Goal: Task Accomplishment & Management: Use online tool/utility

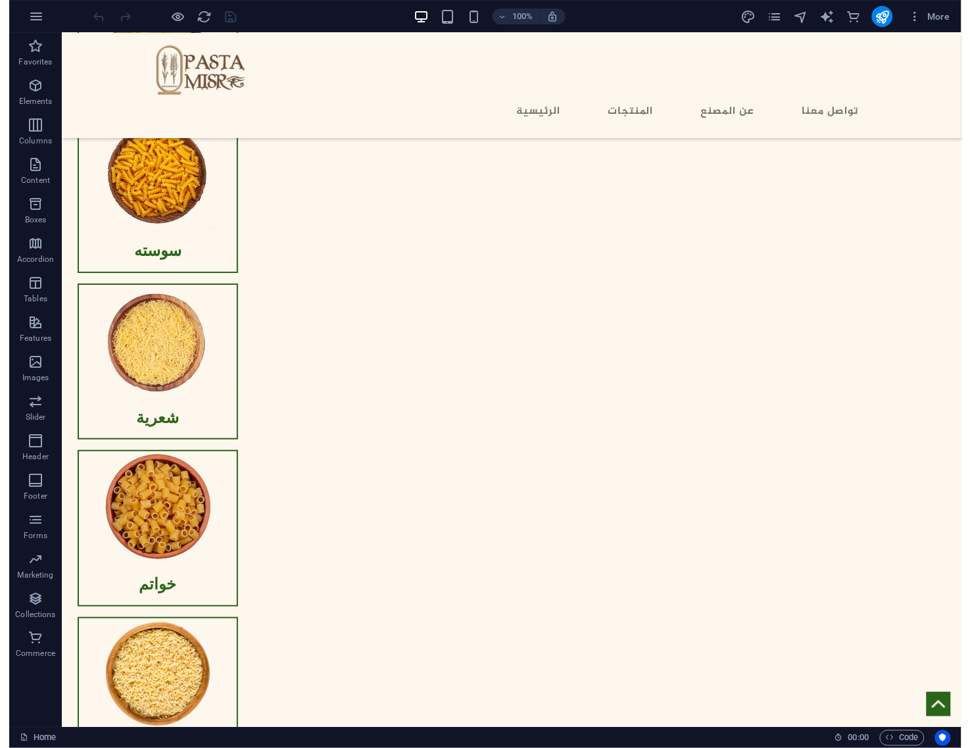
scroll to position [1113, 0]
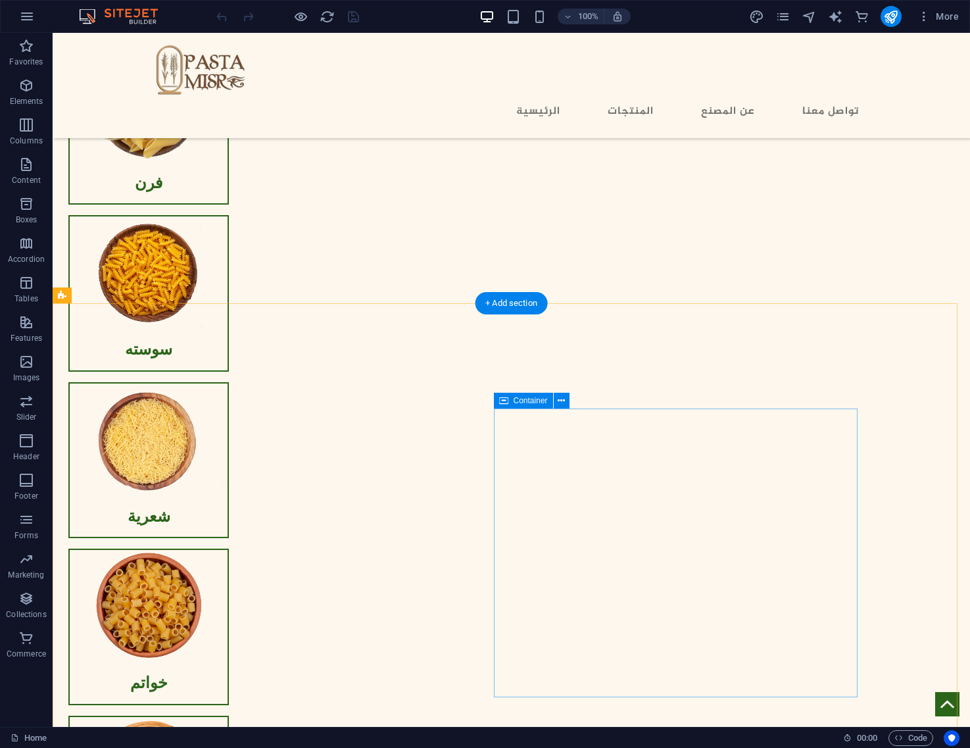
scroll to position [1195, 0]
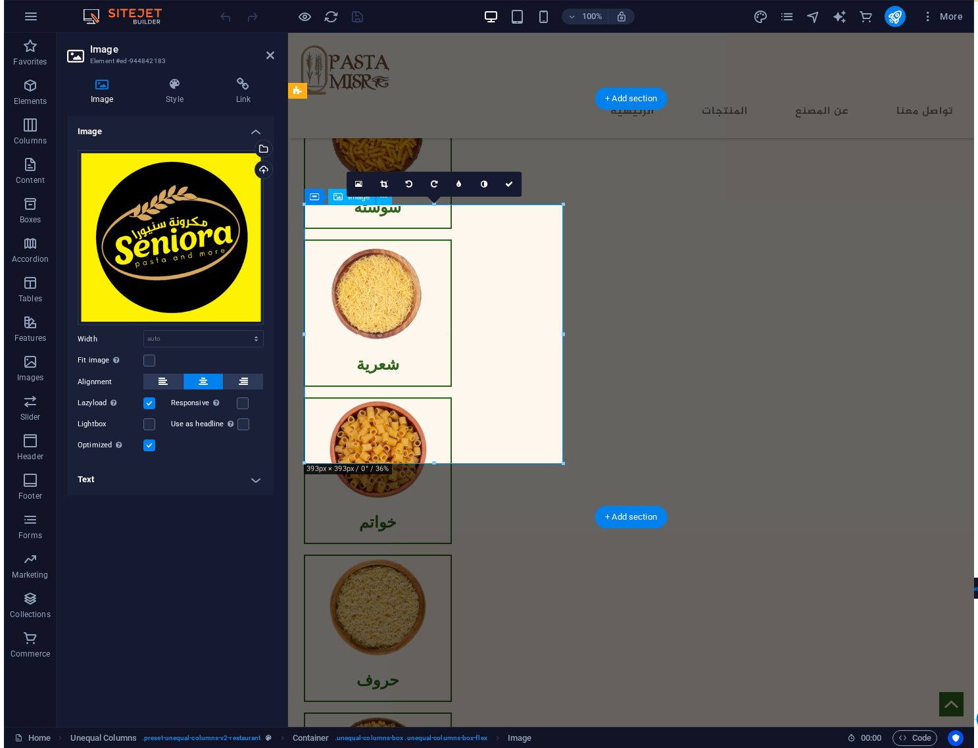
scroll to position [1161, 0]
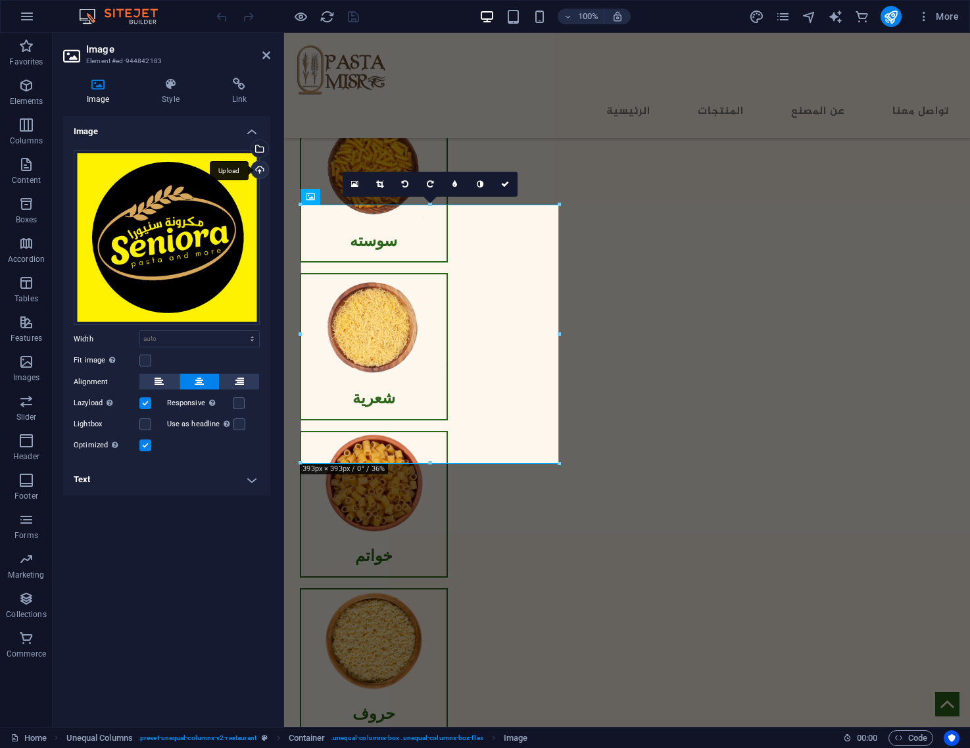
click at [261, 166] on div "Upload" at bounding box center [259, 171] width 20 height 20
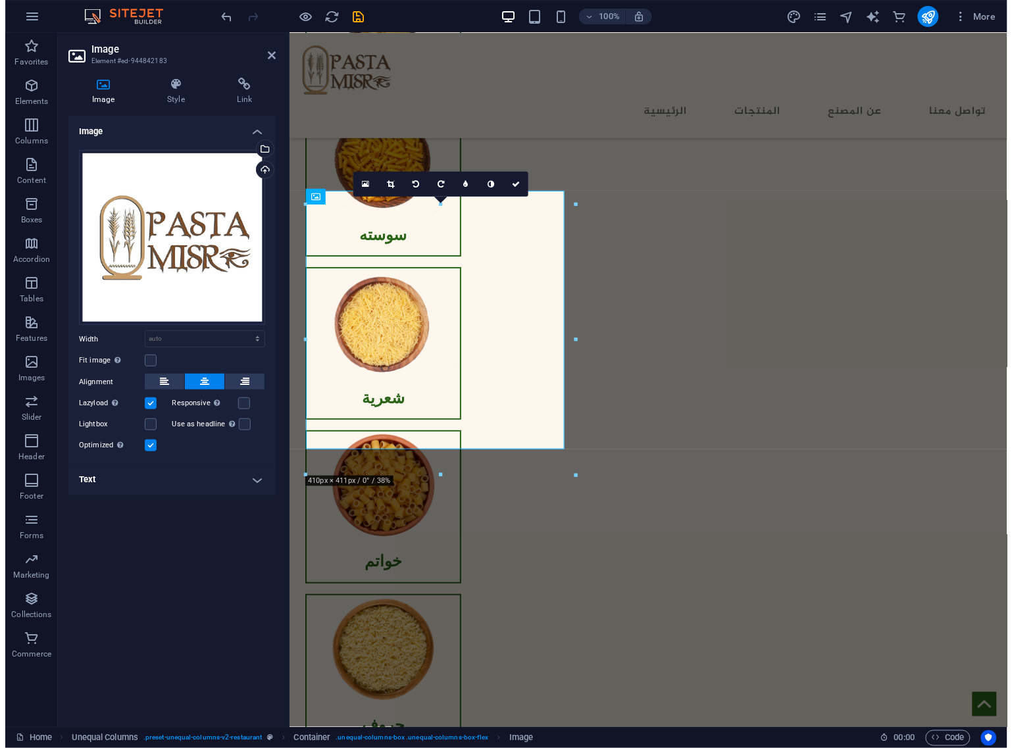
scroll to position [1183, 0]
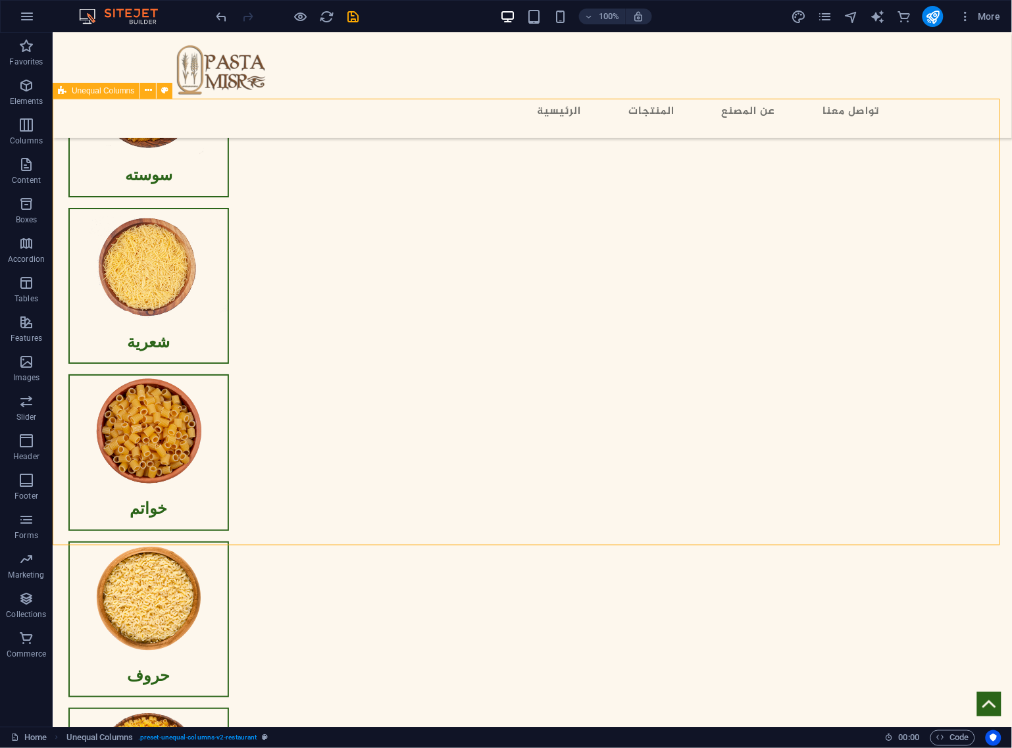
scroll to position [1195, 0]
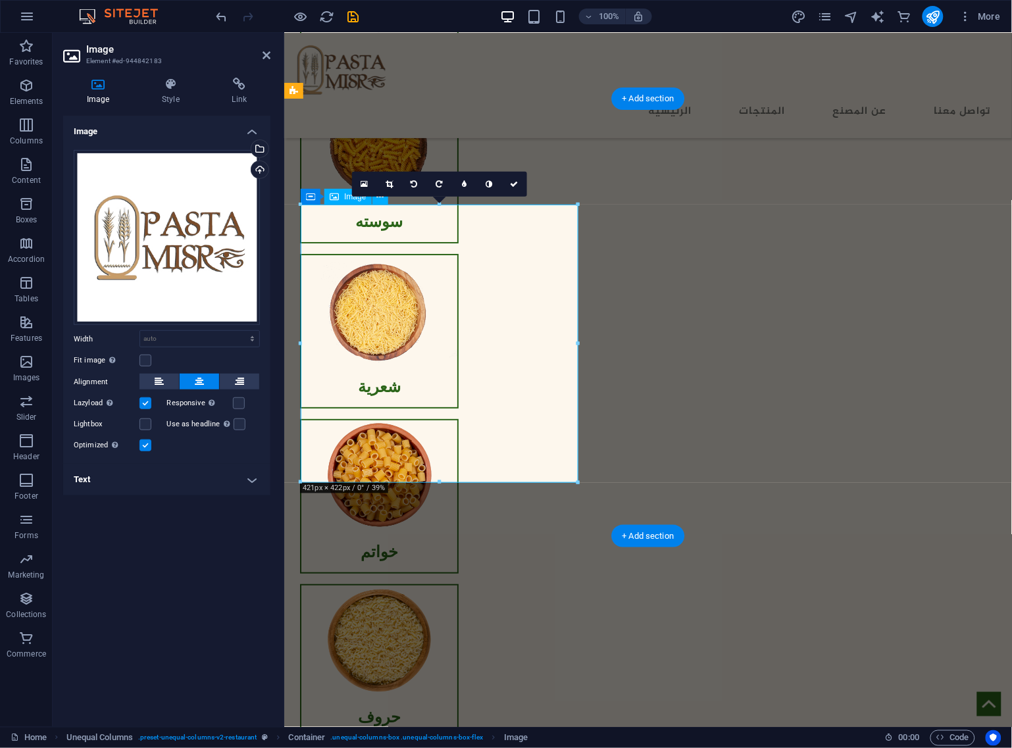
scroll to position [1183, 0]
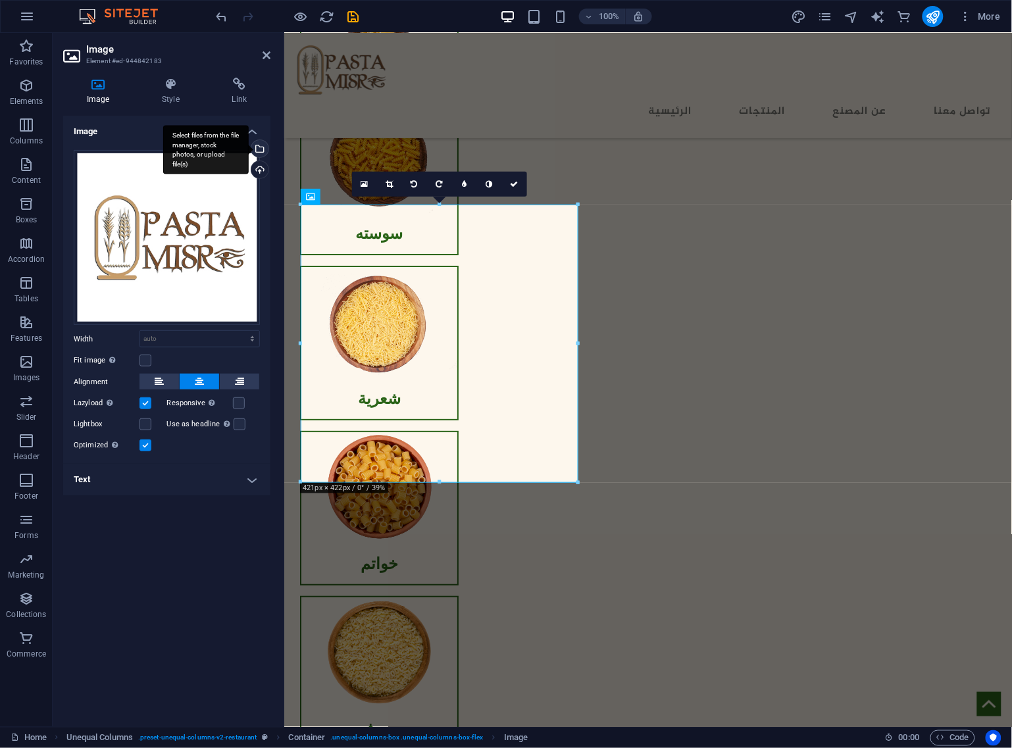
click at [257, 146] on div "Select files from the file manager, stock photos, or upload file(s)" at bounding box center [259, 150] width 20 height 20
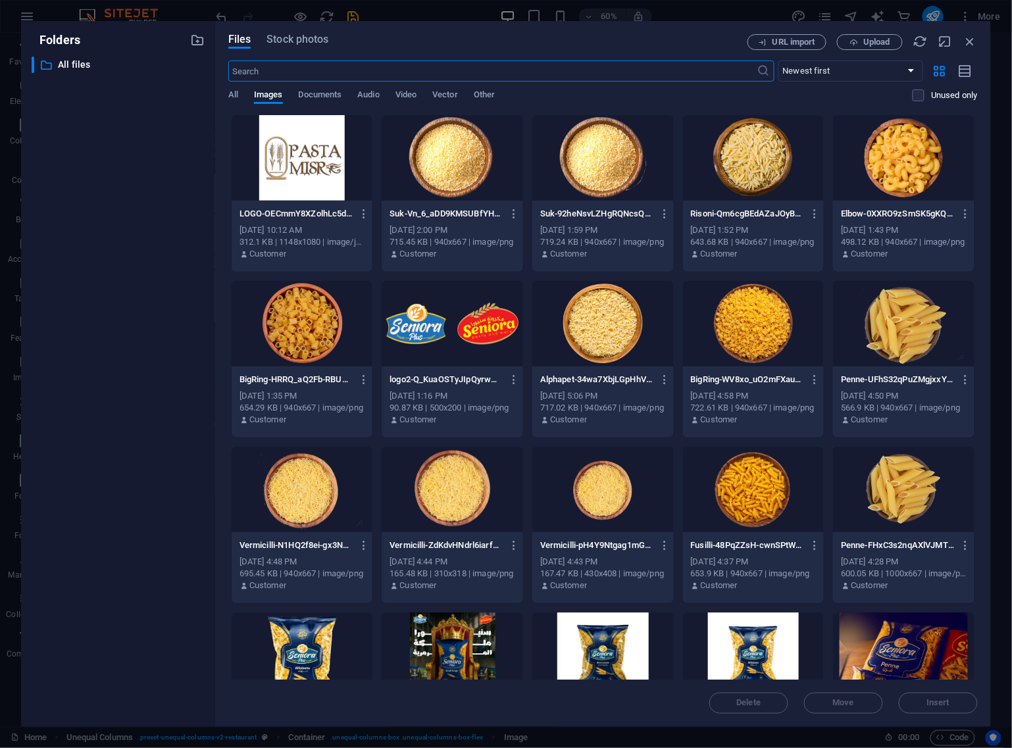
scroll to position [1165, 0]
click at [363, 212] on icon "button" at bounding box center [364, 214] width 13 height 12
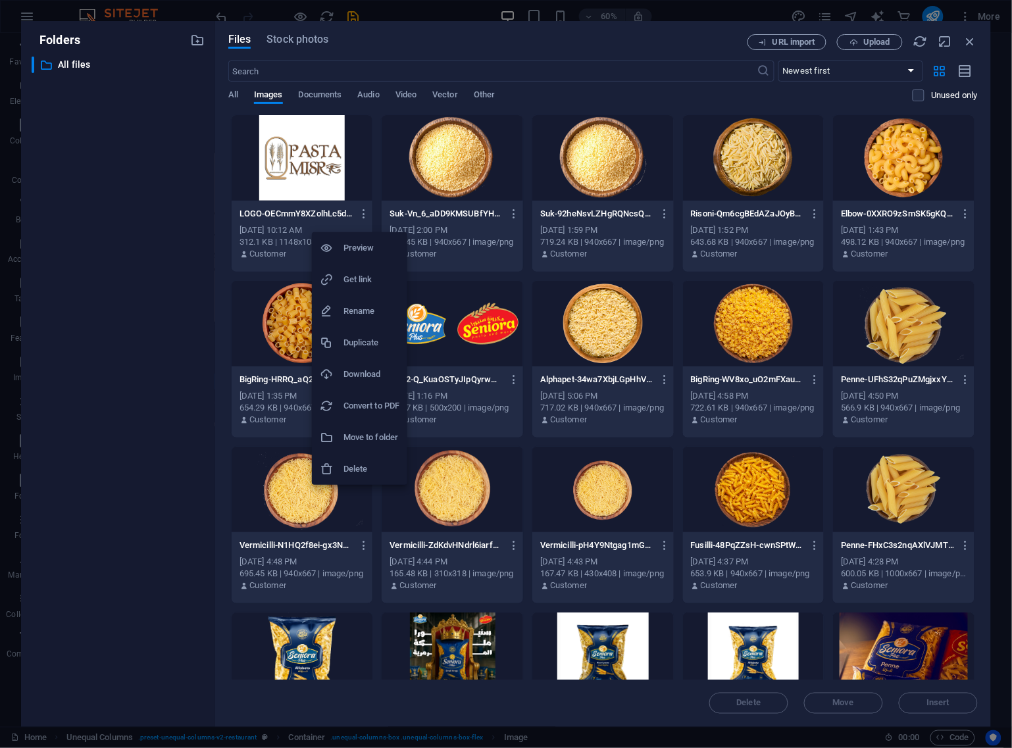
click at [373, 463] on h6 "Delete" at bounding box center [371, 469] width 56 height 16
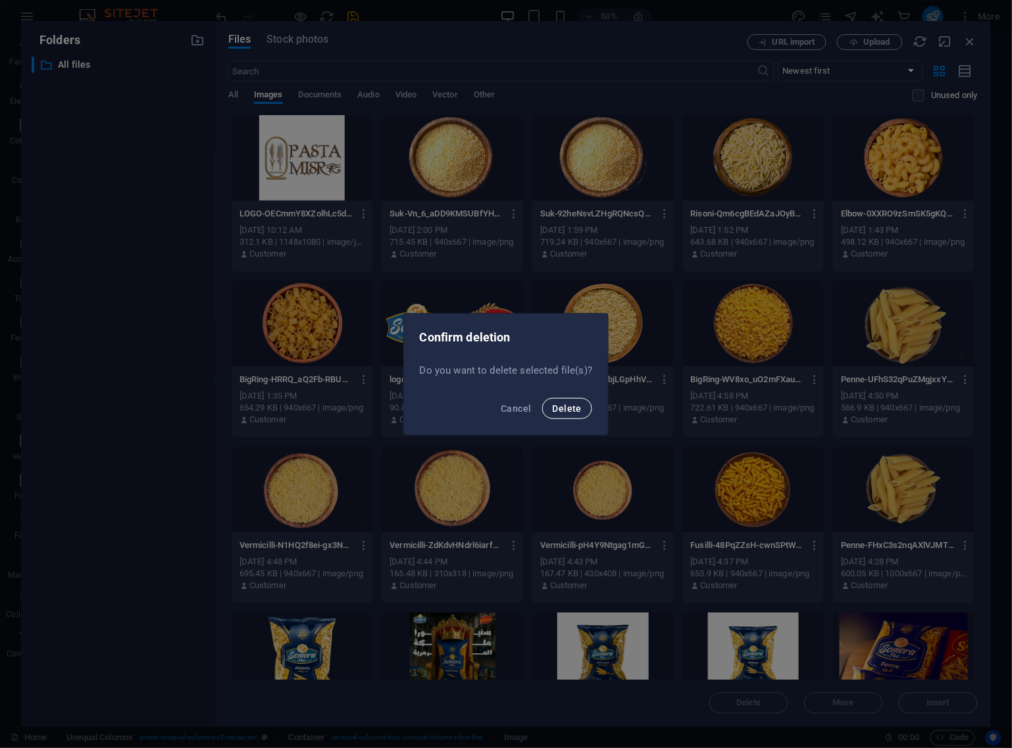
click at [557, 403] on span "Delete" at bounding box center [567, 408] width 29 height 11
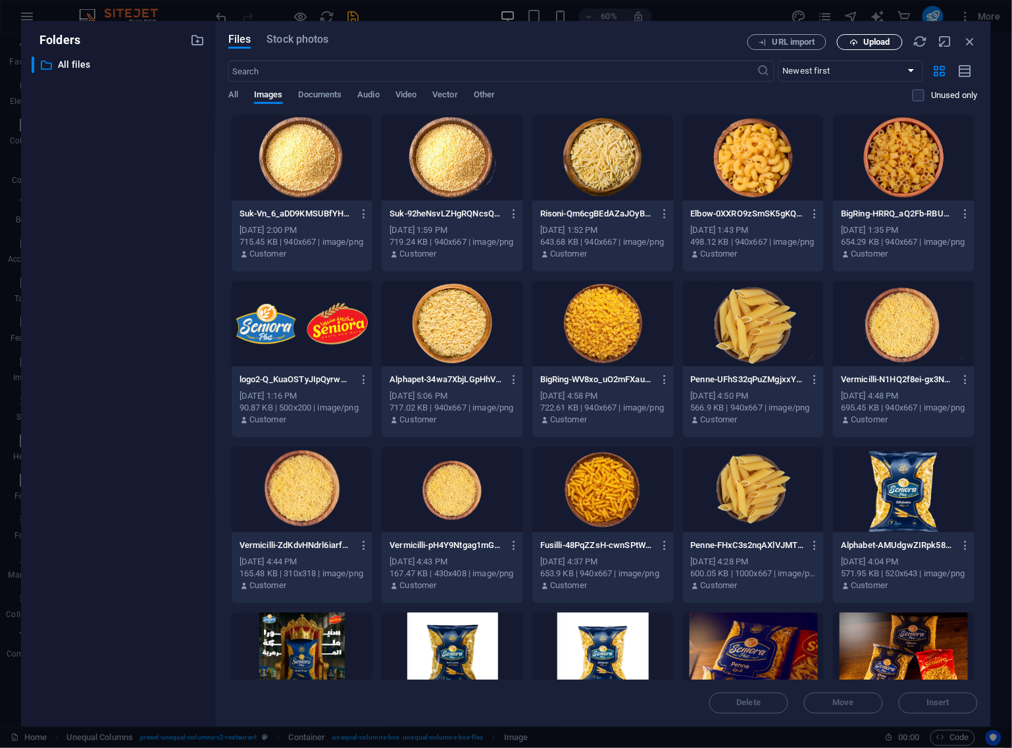
click at [840, 43] on span "Upload" at bounding box center [876, 42] width 27 height 8
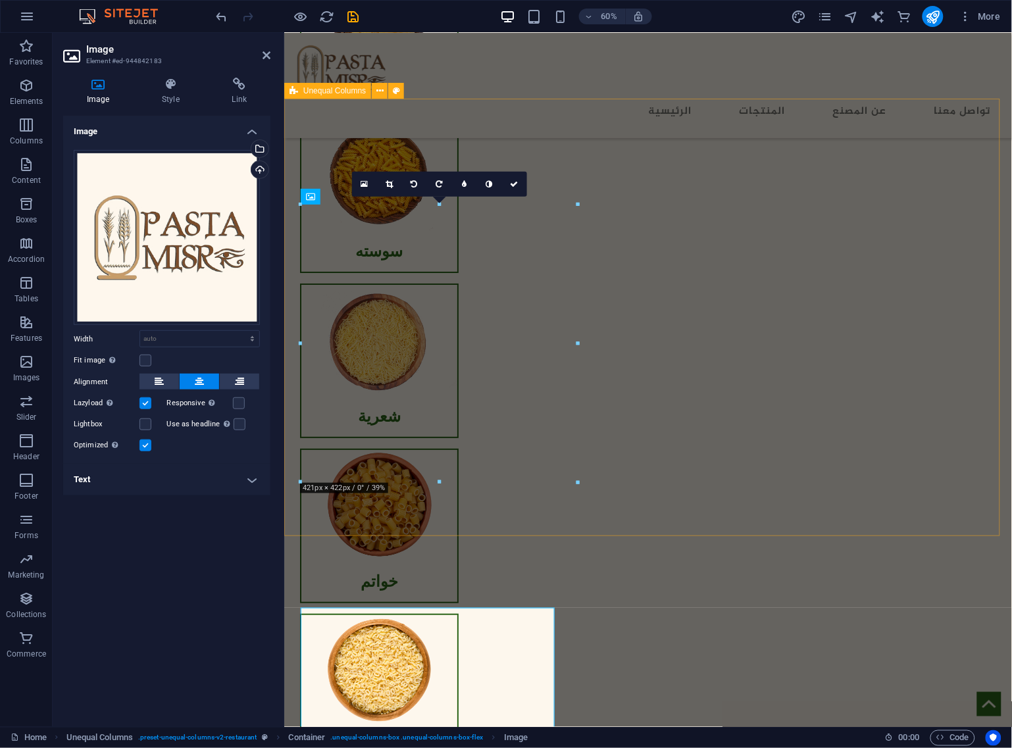
scroll to position [1183, 0]
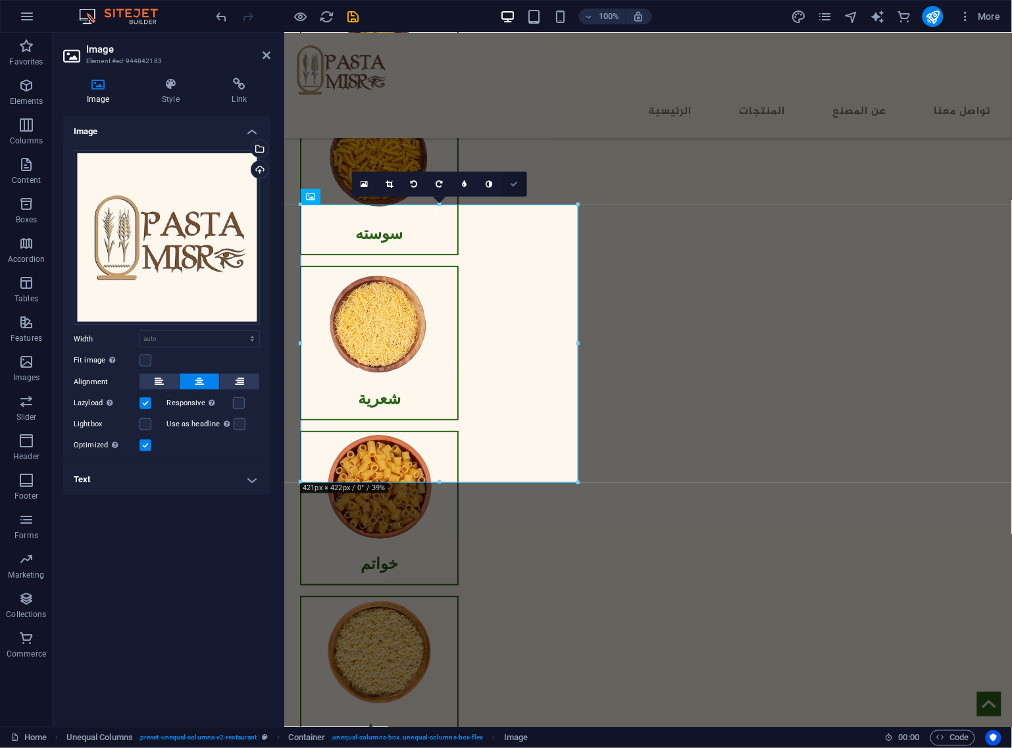
click at [511, 182] on icon at bounding box center [515, 184] width 8 height 8
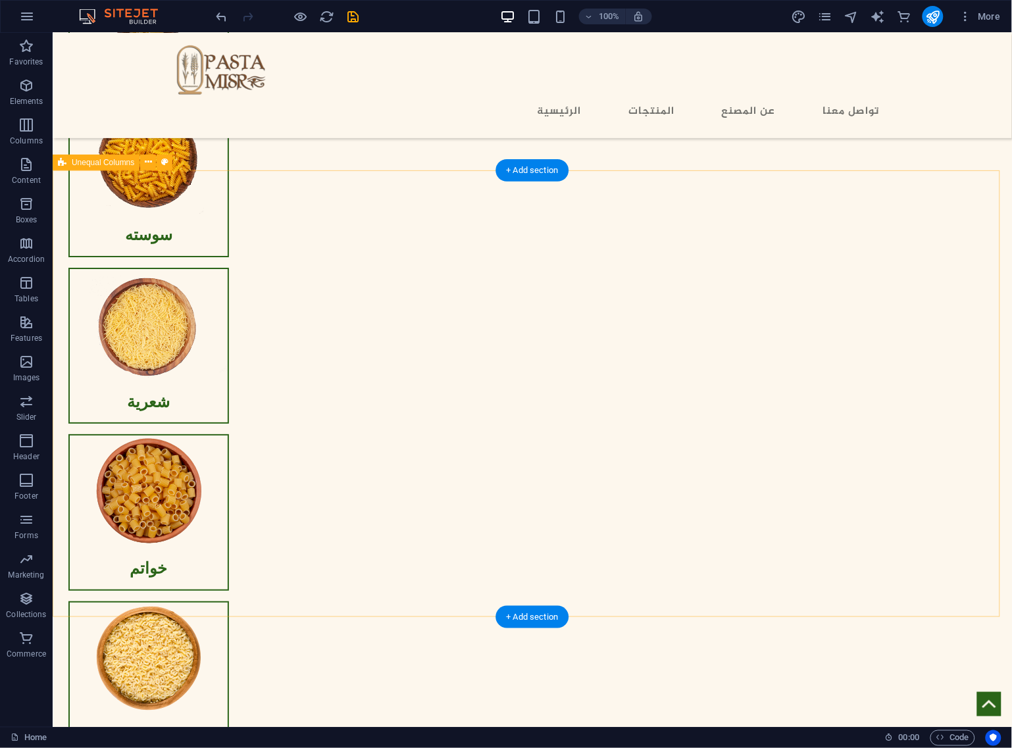
scroll to position [1113, 0]
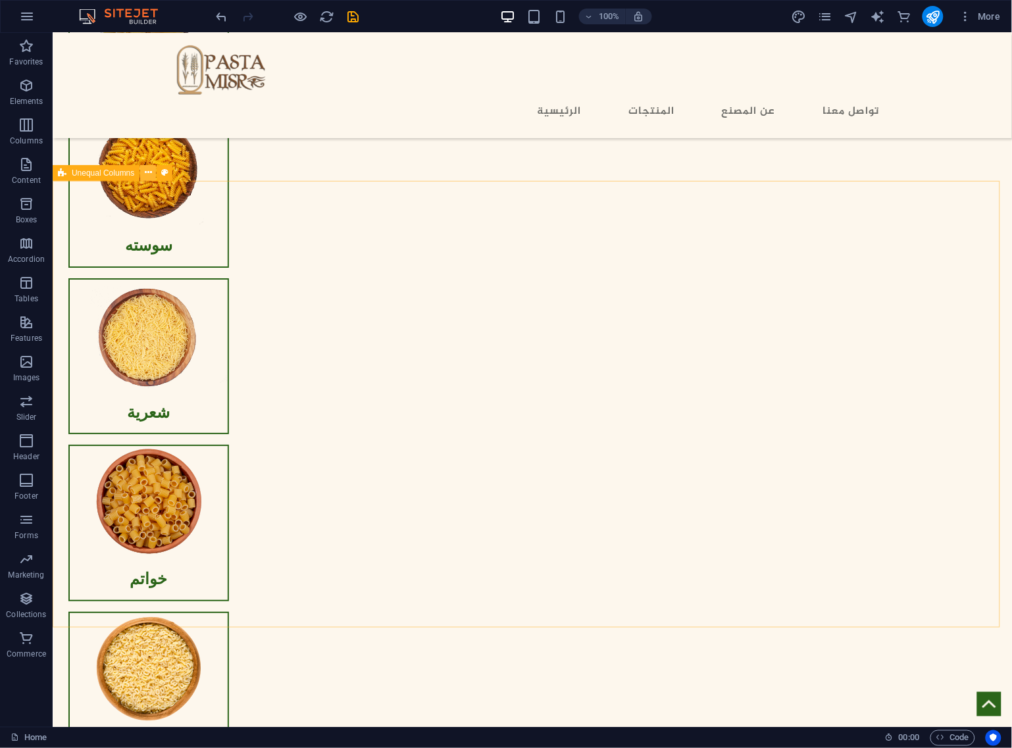
click at [145, 173] on icon at bounding box center [148, 173] width 7 height 14
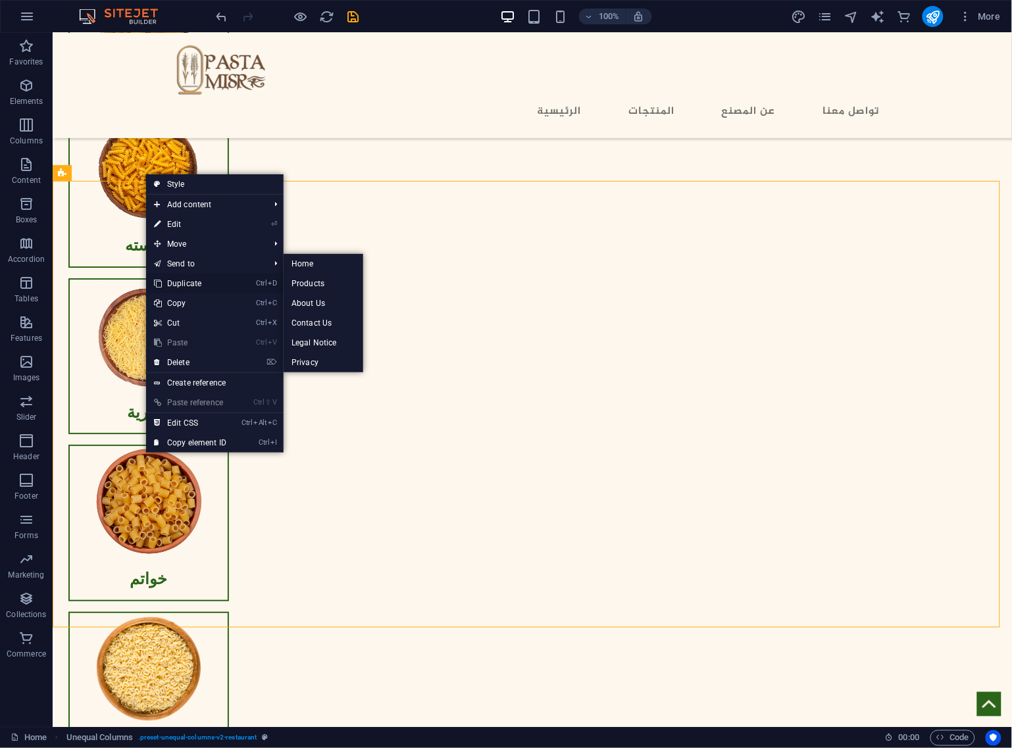
click at [194, 280] on link "Ctrl D Duplicate" at bounding box center [190, 284] width 88 height 20
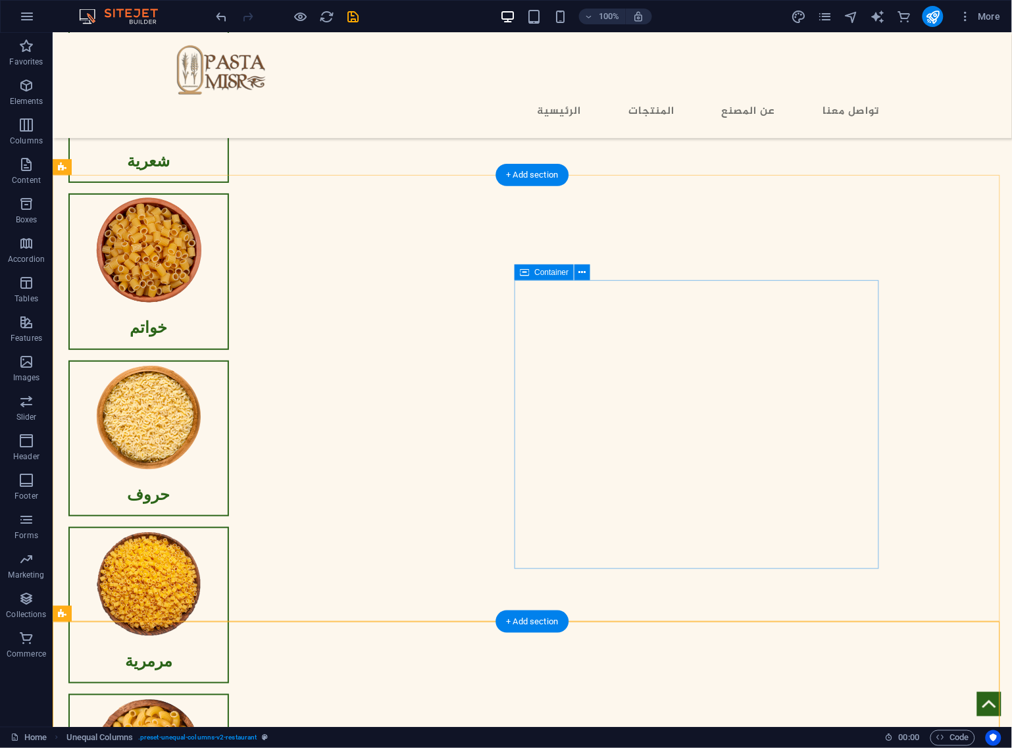
scroll to position [1524, 0]
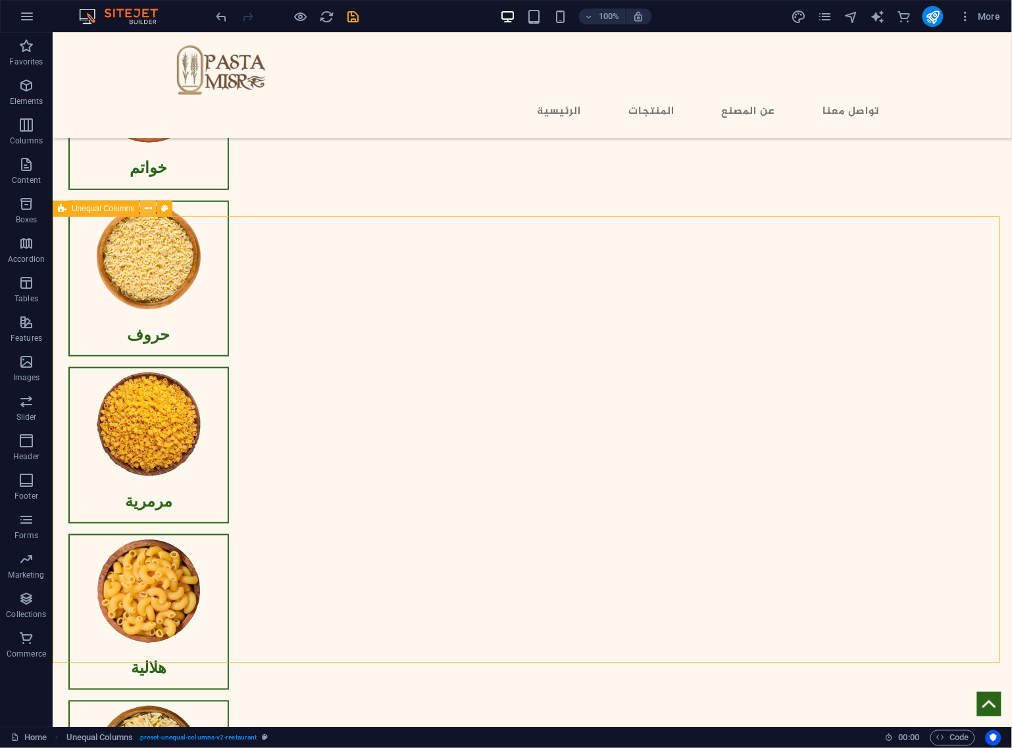
click at [150, 208] on icon at bounding box center [148, 209] width 7 height 14
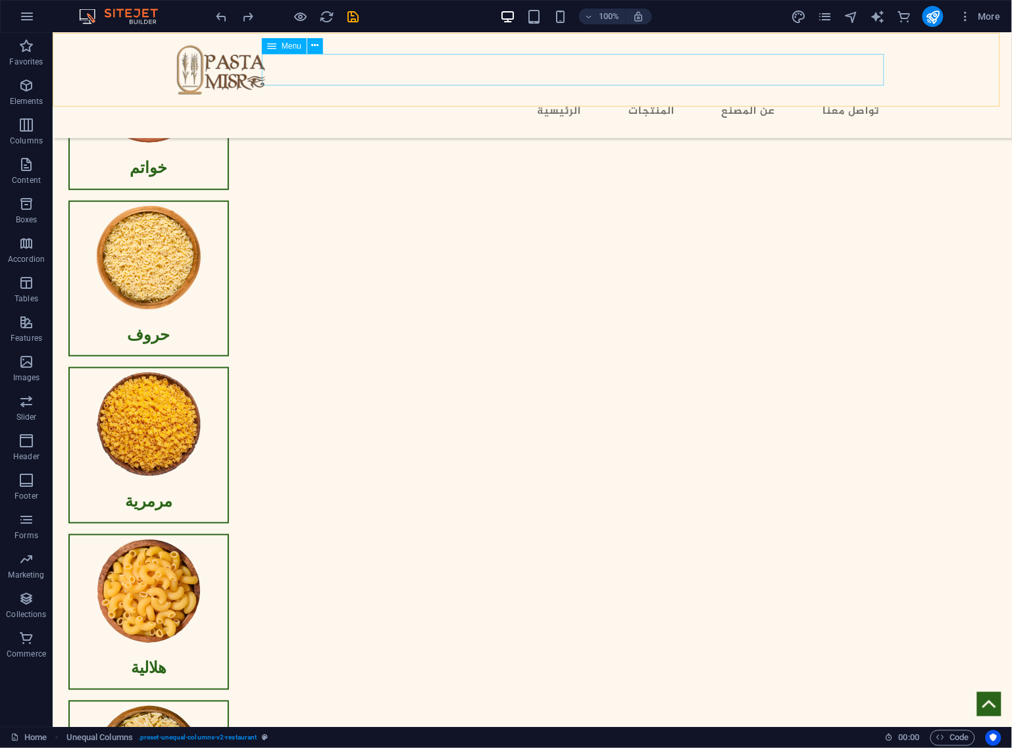
scroll to position [1277, 0]
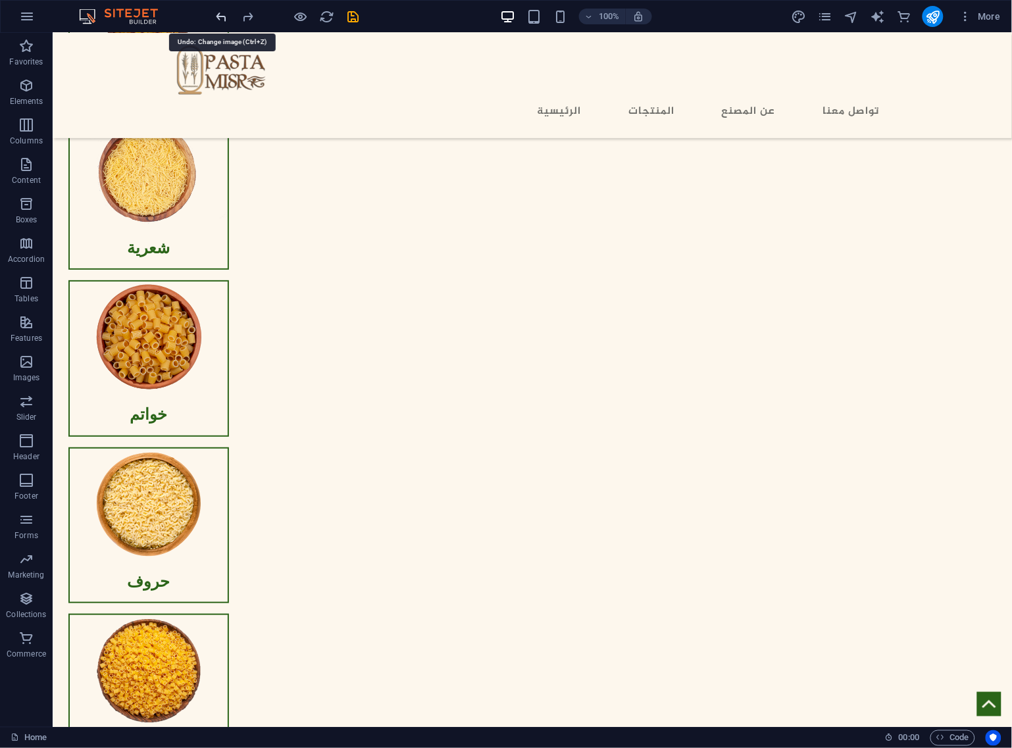
click at [219, 18] on icon "undo" at bounding box center [221, 16] width 15 height 15
click at [250, 14] on icon "redo" at bounding box center [248, 16] width 15 height 15
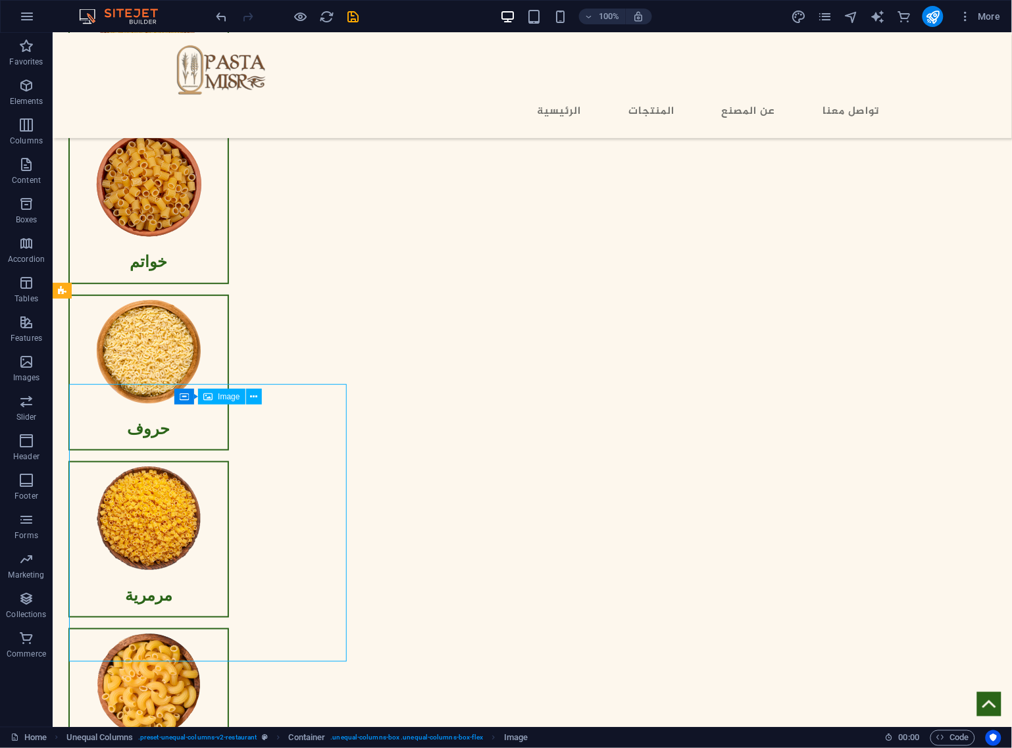
scroll to position [1441, 0]
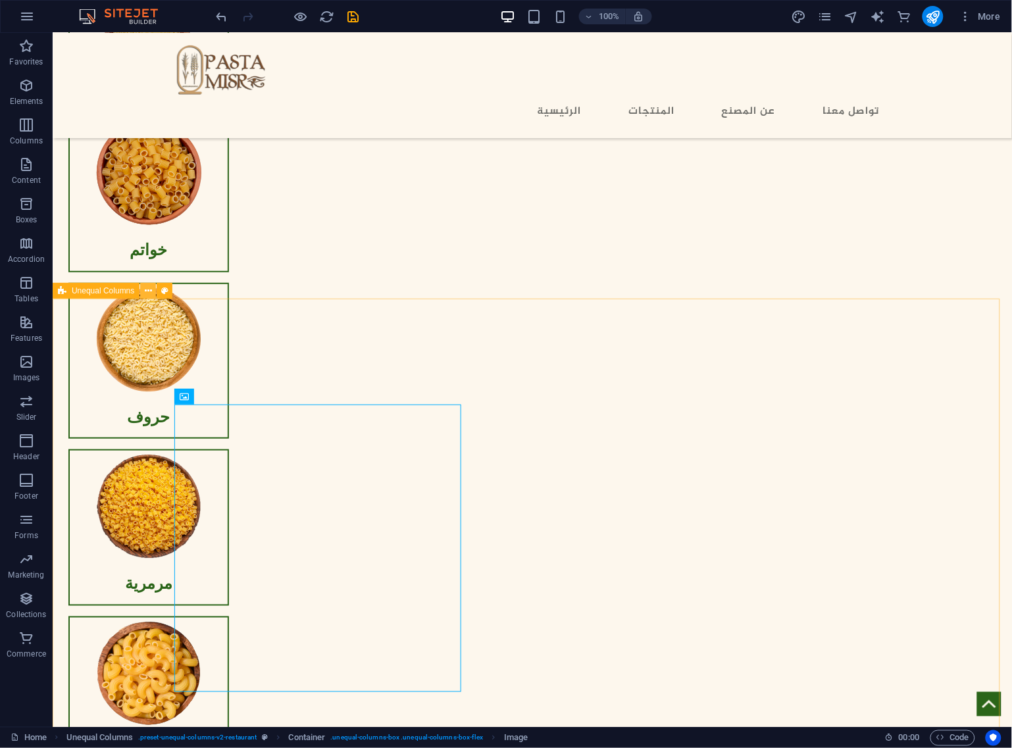
click at [146, 293] on icon at bounding box center [148, 291] width 7 height 14
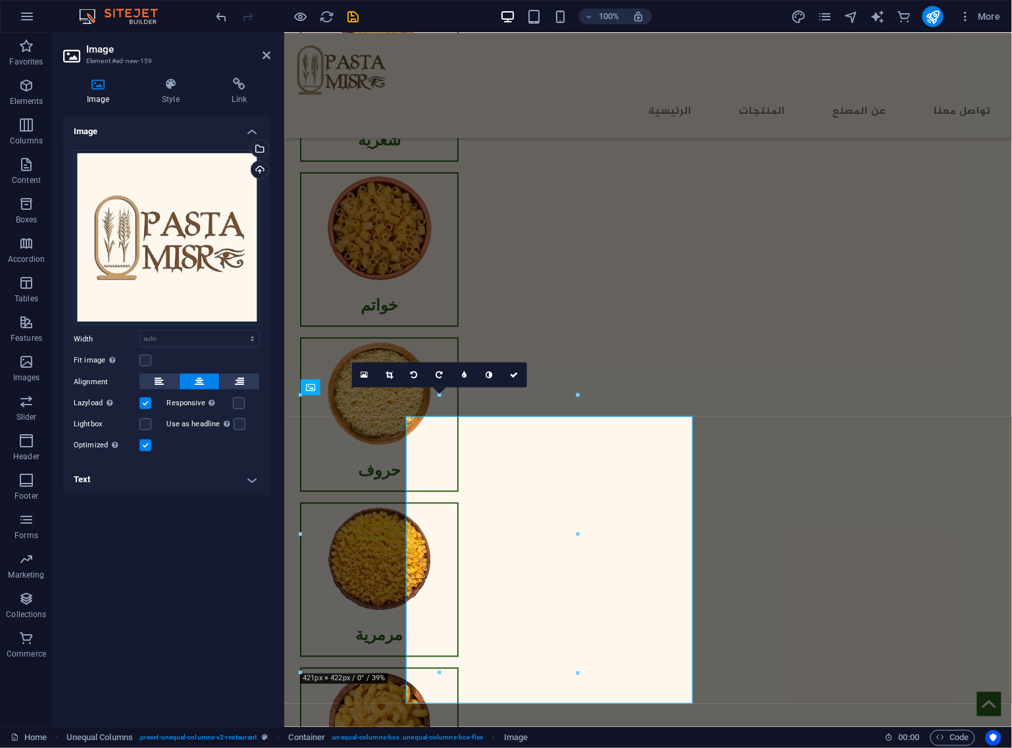
scroll to position [1430, 0]
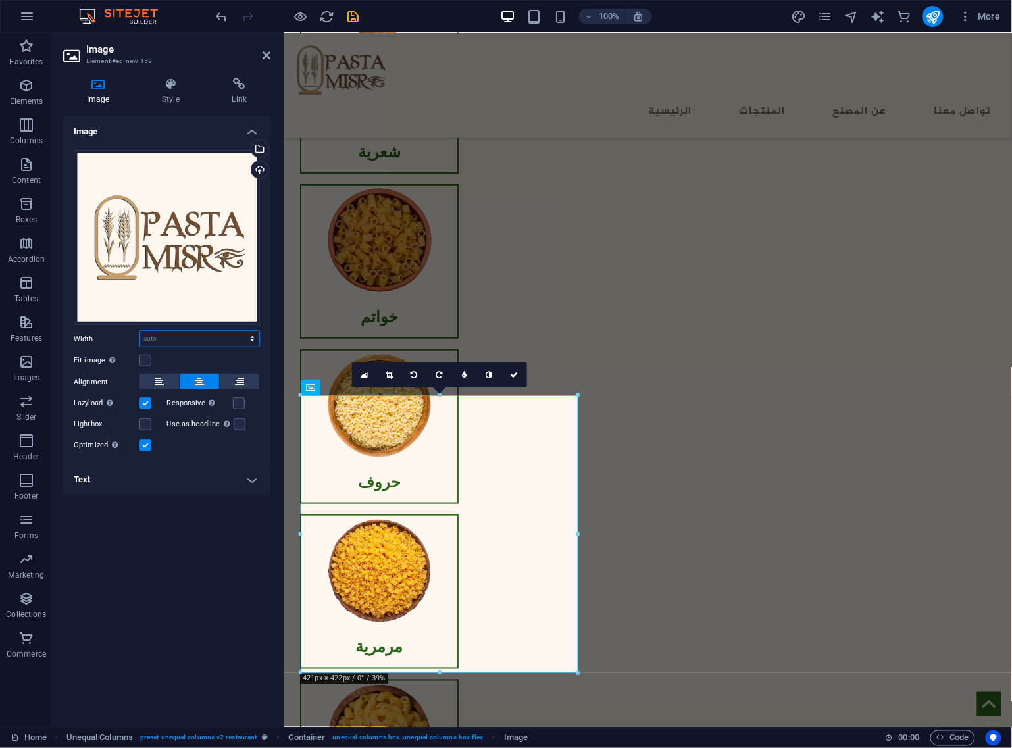
click at [219, 338] on select "Default auto px rem % em vh vw" at bounding box center [199, 339] width 119 height 16
click at [170, 87] on icon at bounding box center [170, 84] width 64 height 13
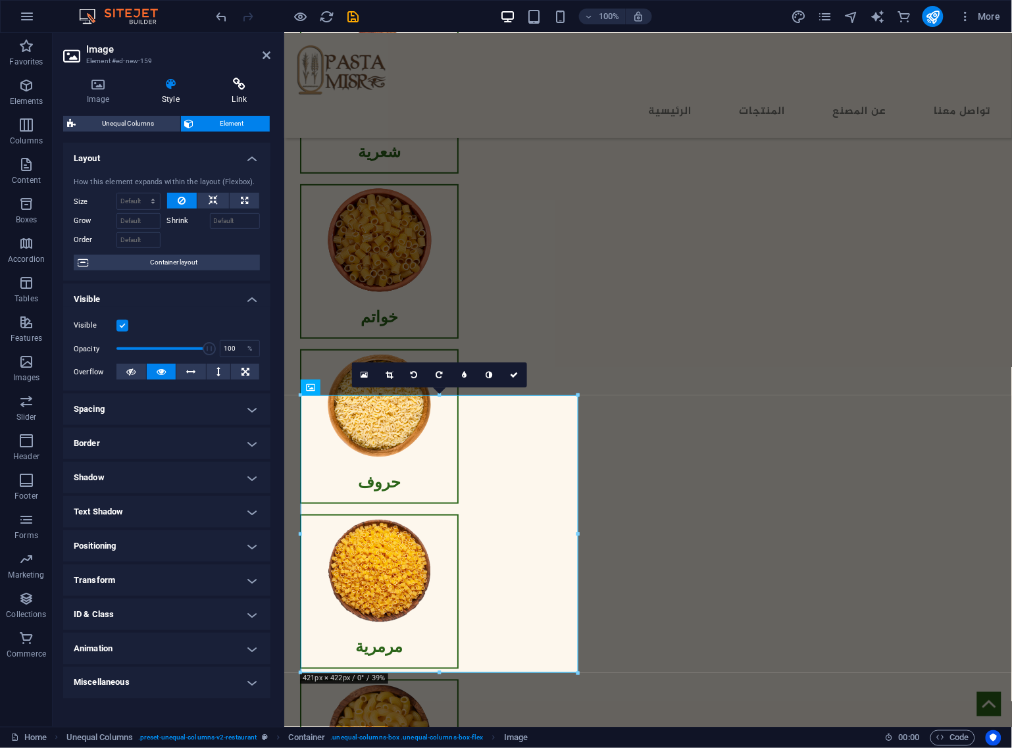
click at [230, 86] on icon at bounding box center [240, 84] width 62 height 13
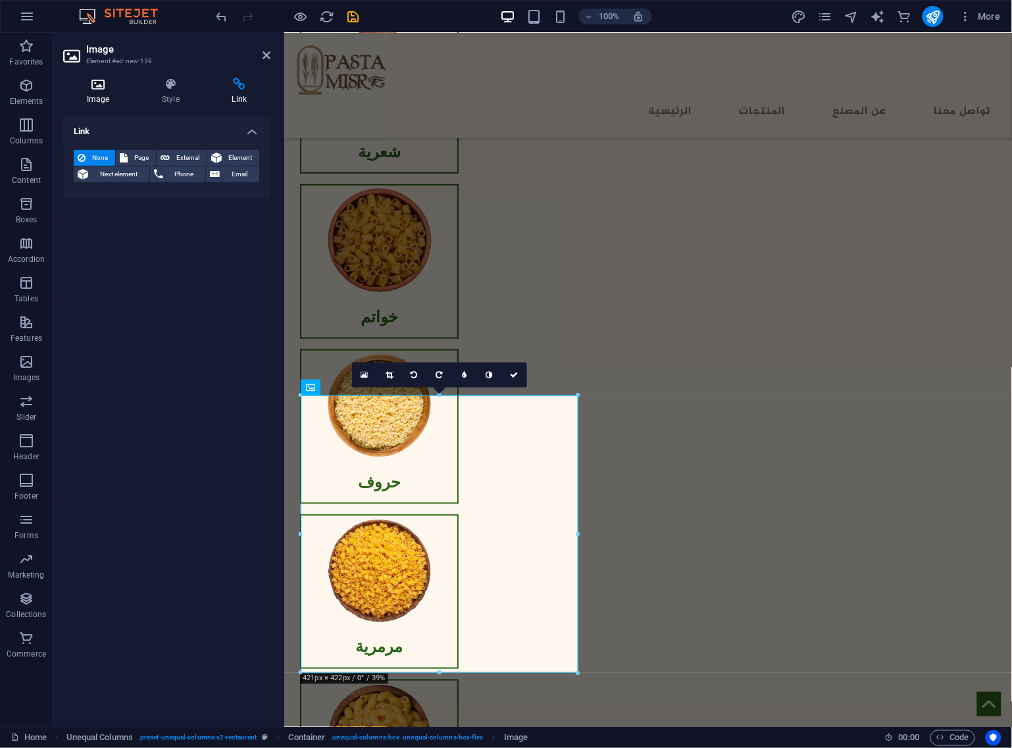
click at [109, 82] on icon at bounding box center [98, 84] width 70 height 13
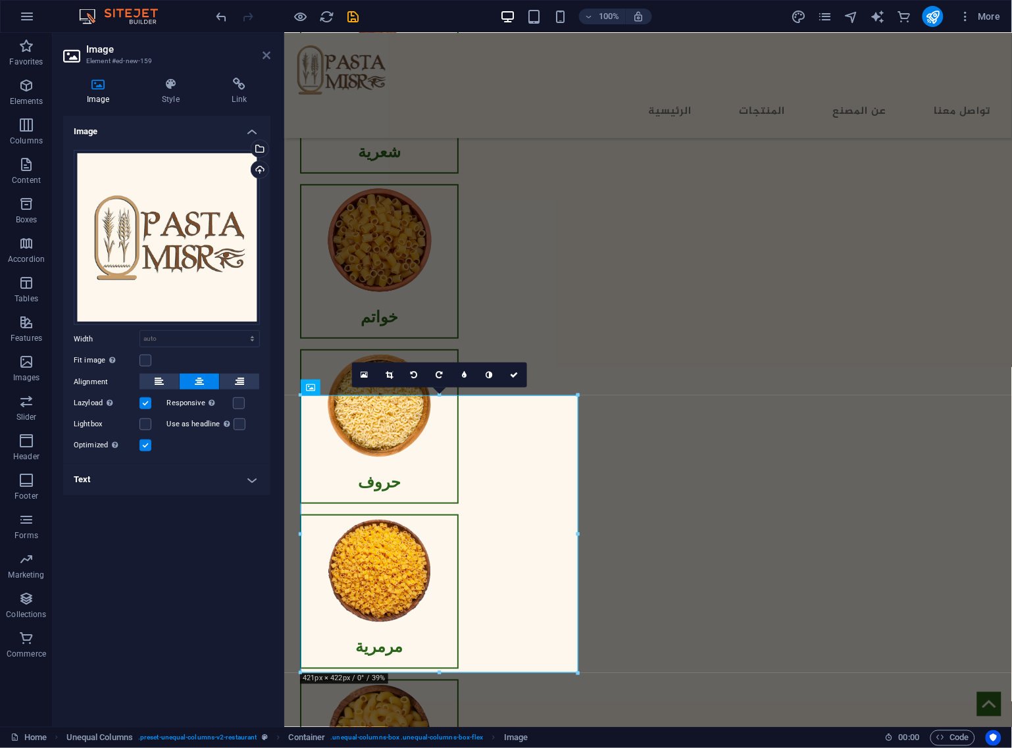
click at [265, 56] on icon at bounding box center [267, 55] width 8 height 11
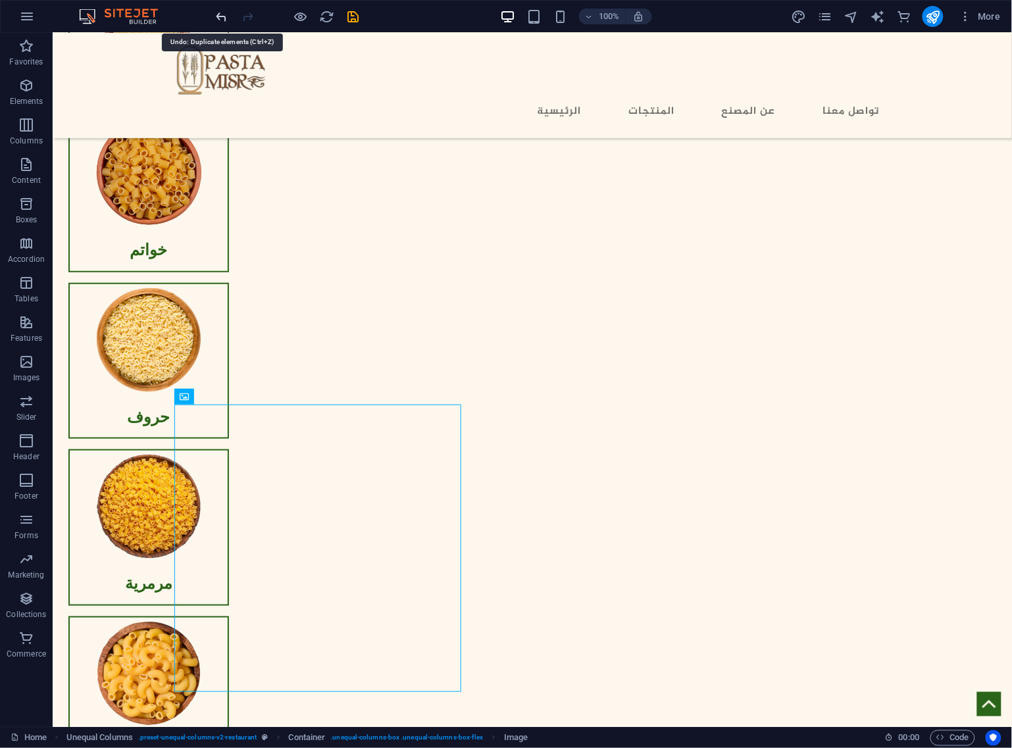
click at [222, 14] on icon "undo" at bounding box center [221, 16] width 15 height 15
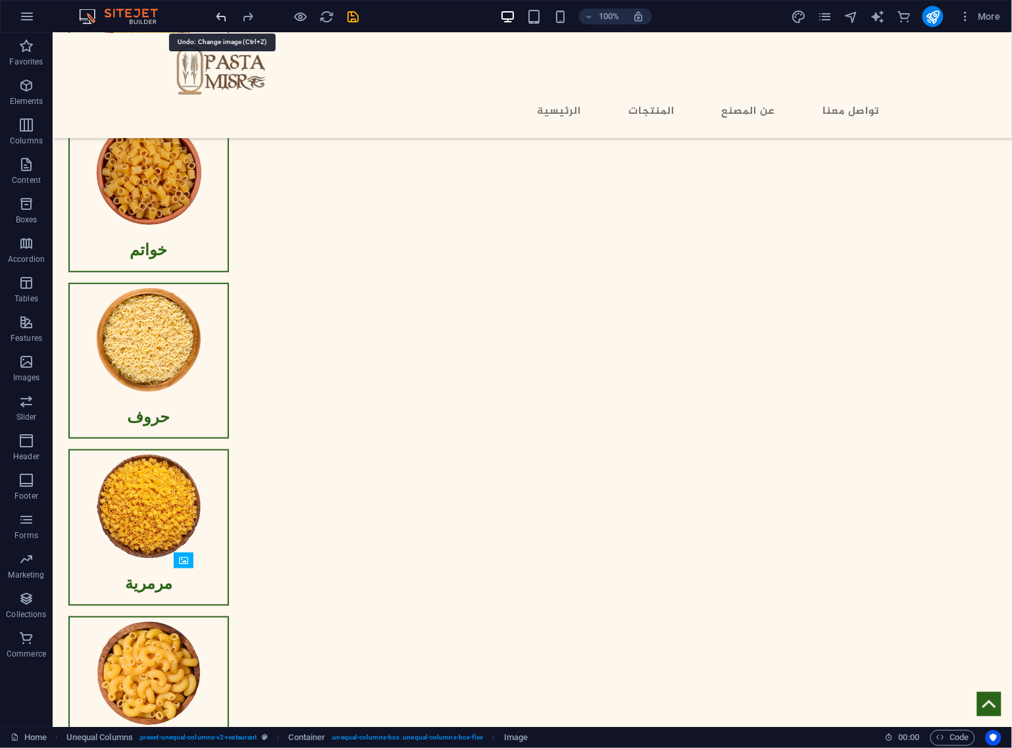
scroll to position [1277, 0]
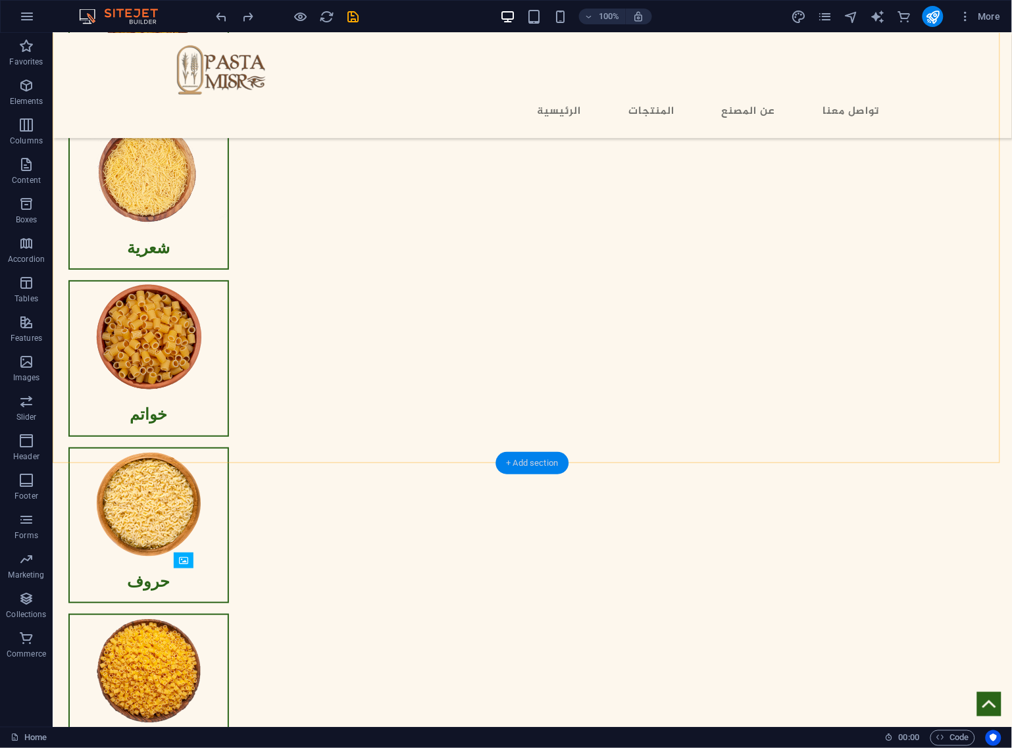
click at [532, 458] on div "+ Add section" at bounding box center [532, 463] width 73 height 22
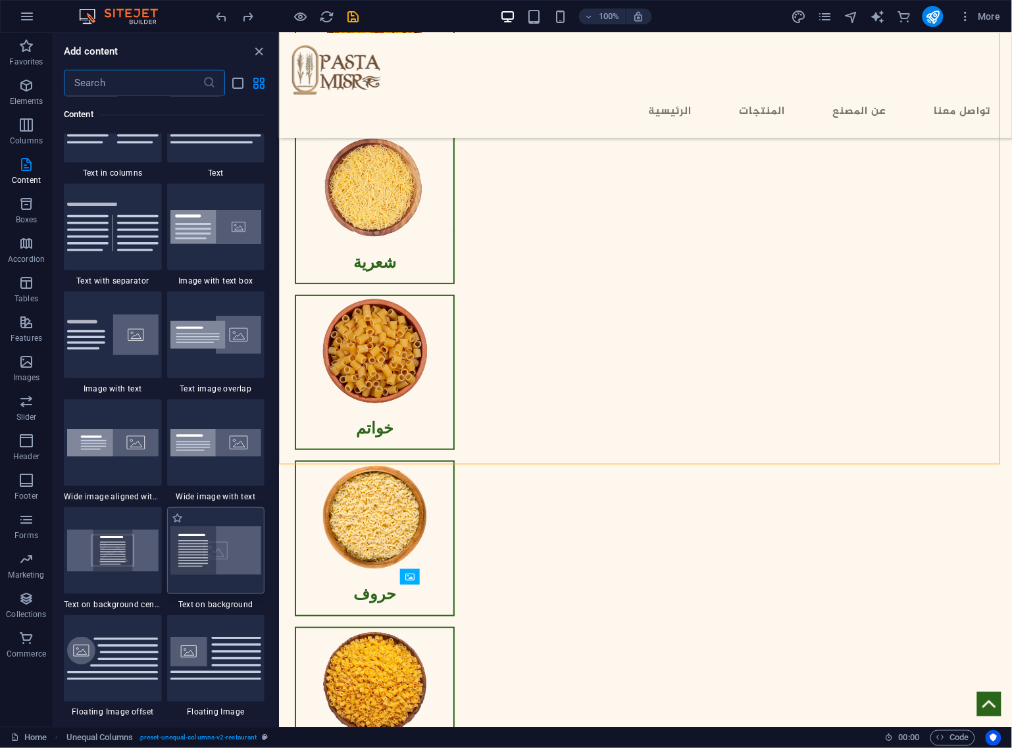
scroll to position [2383, 0]
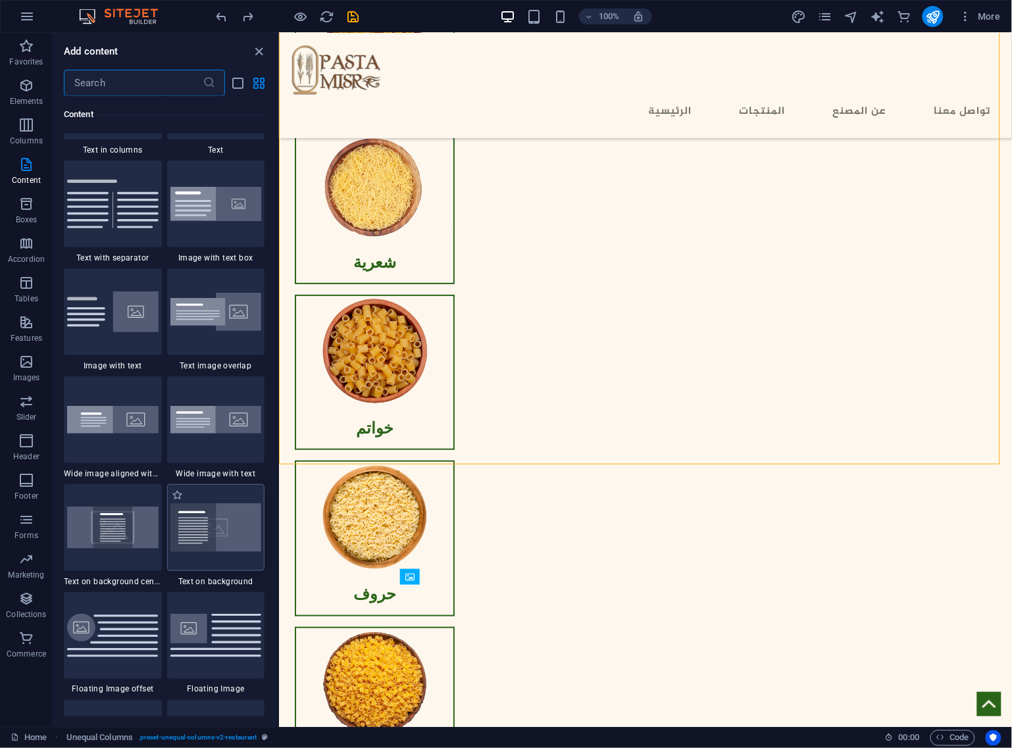
click at [231, 528] on img at bounding box center [215, 527] width 91 height 49
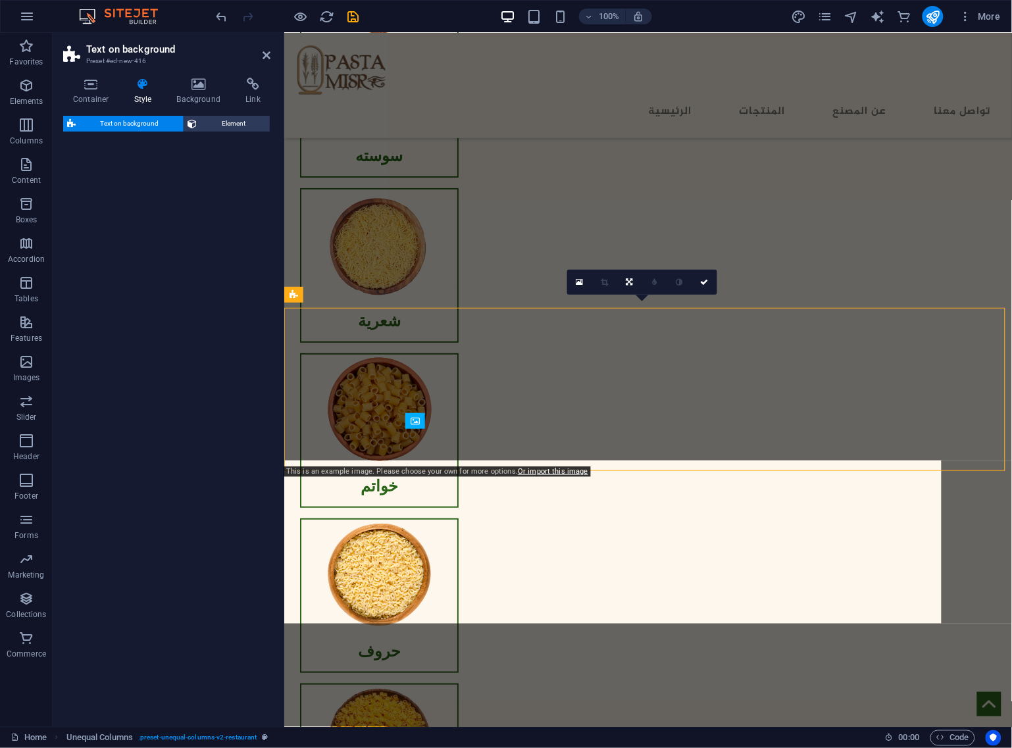
select select "%"
select select "rem"
select select "px"
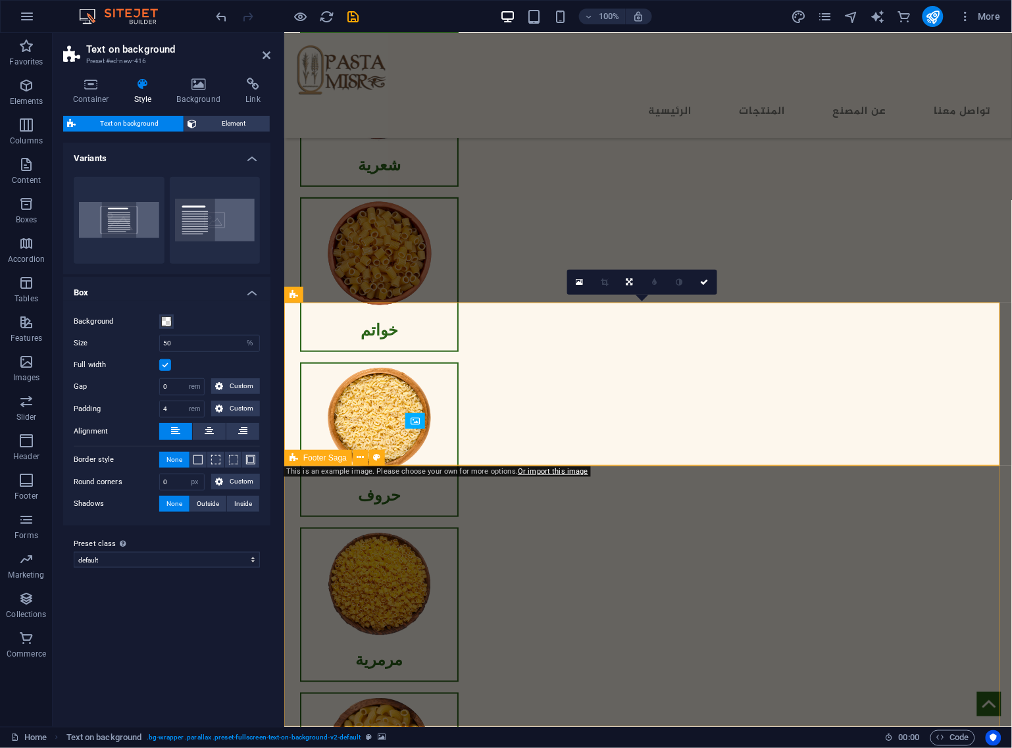
scroll to position [1419, 0]
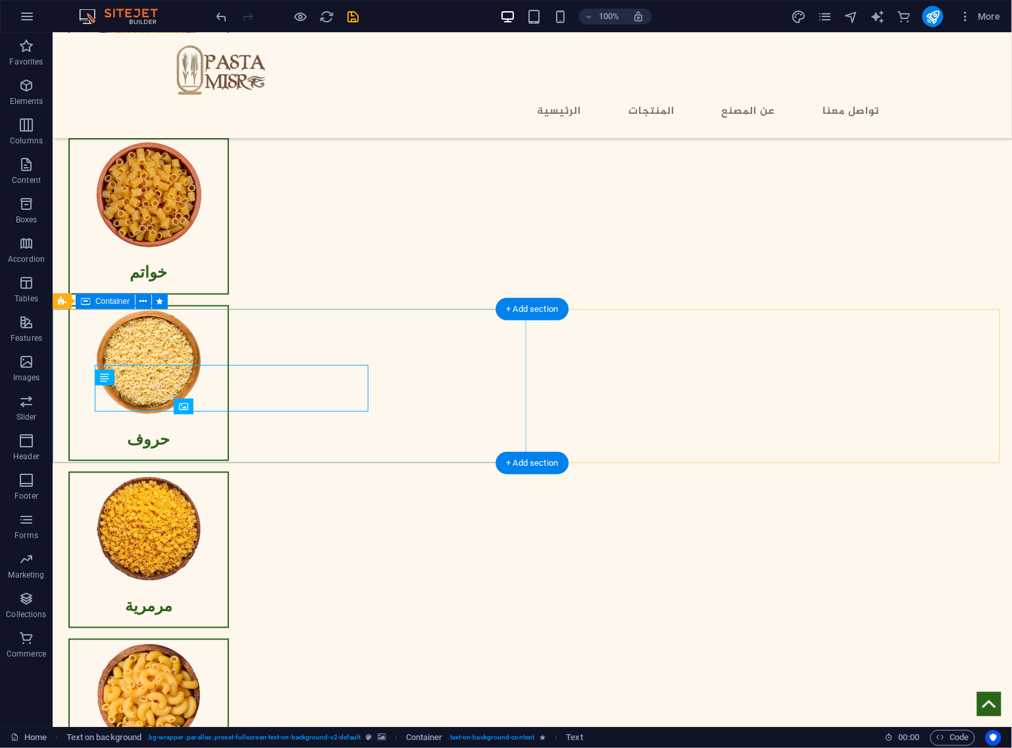
scroll to position [1431, 0]
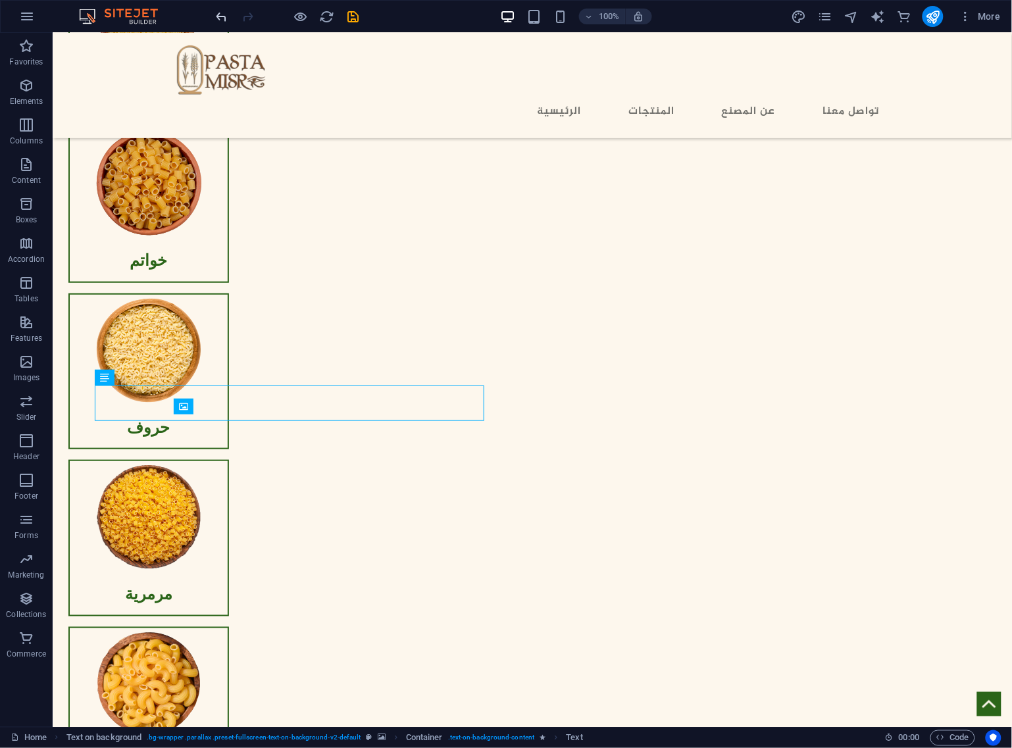
click at [219, 16] on icon "undo" at bounding box center [221, 16] width 15 height 15
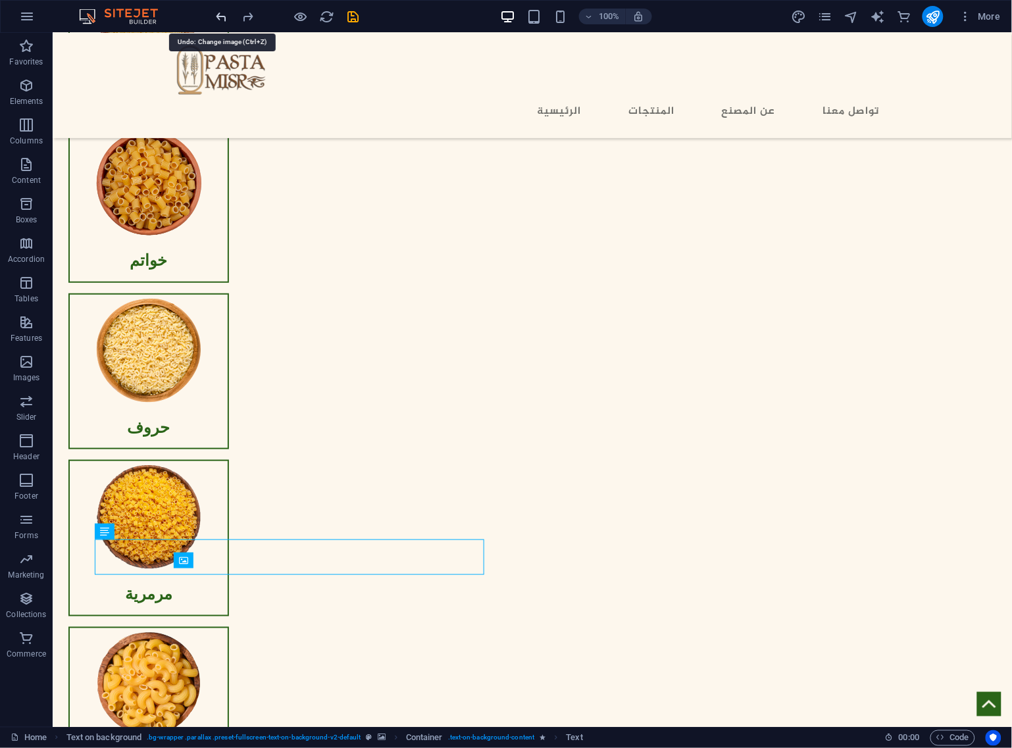
scroll to position [1277, 0]
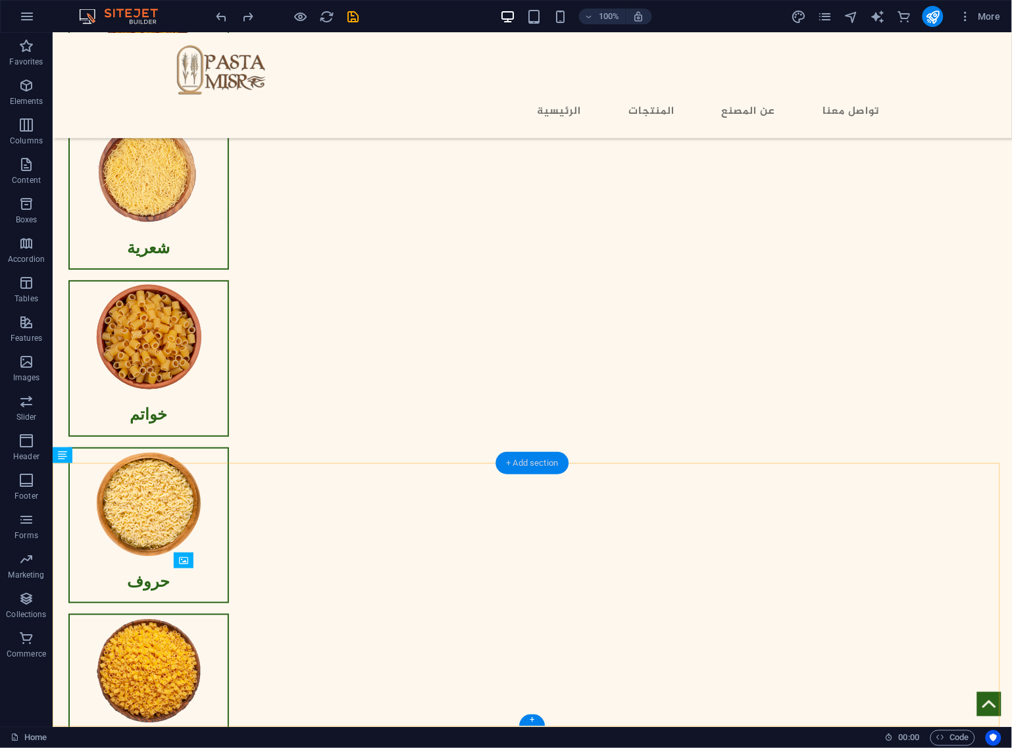
click at [535, 462] on div "+ Add section" at bounding box center [532, 463] width 73 height 22
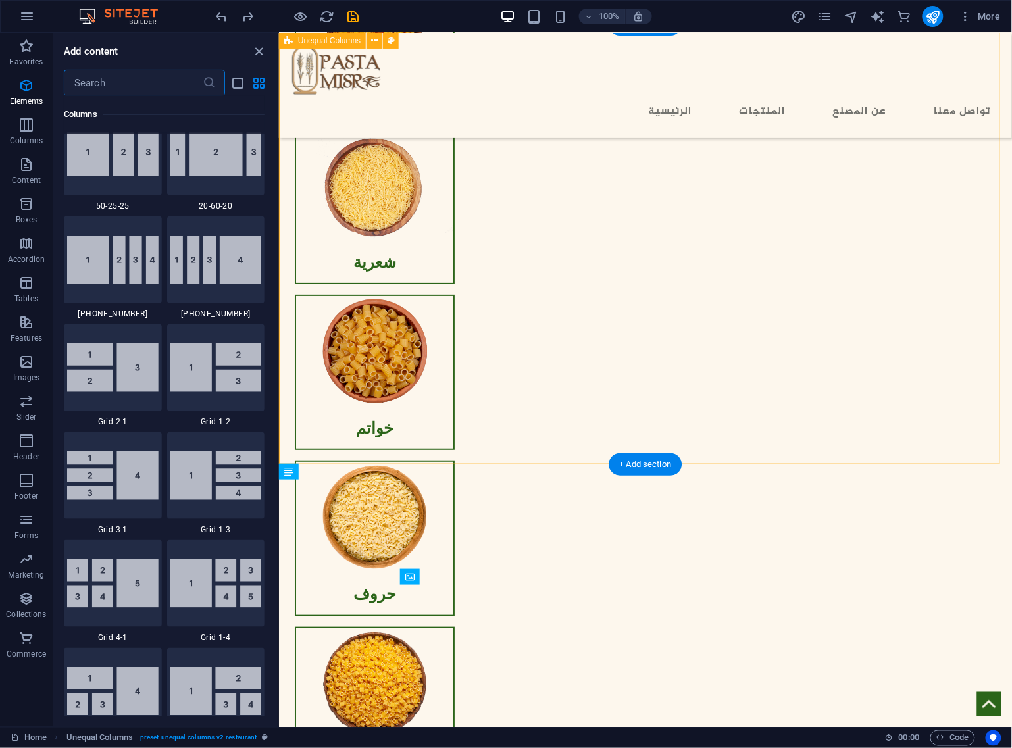
scroll to position [2301, 0]
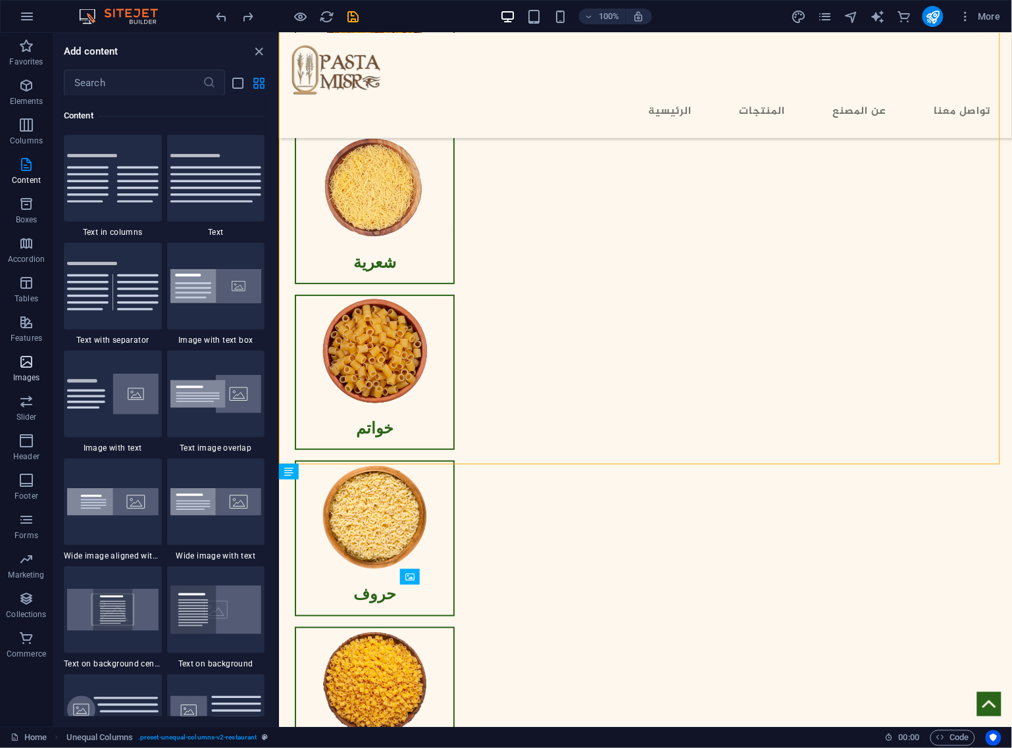
click at [30, 366] on icon "button" at bounding box center [26, 362] width 16 height 16
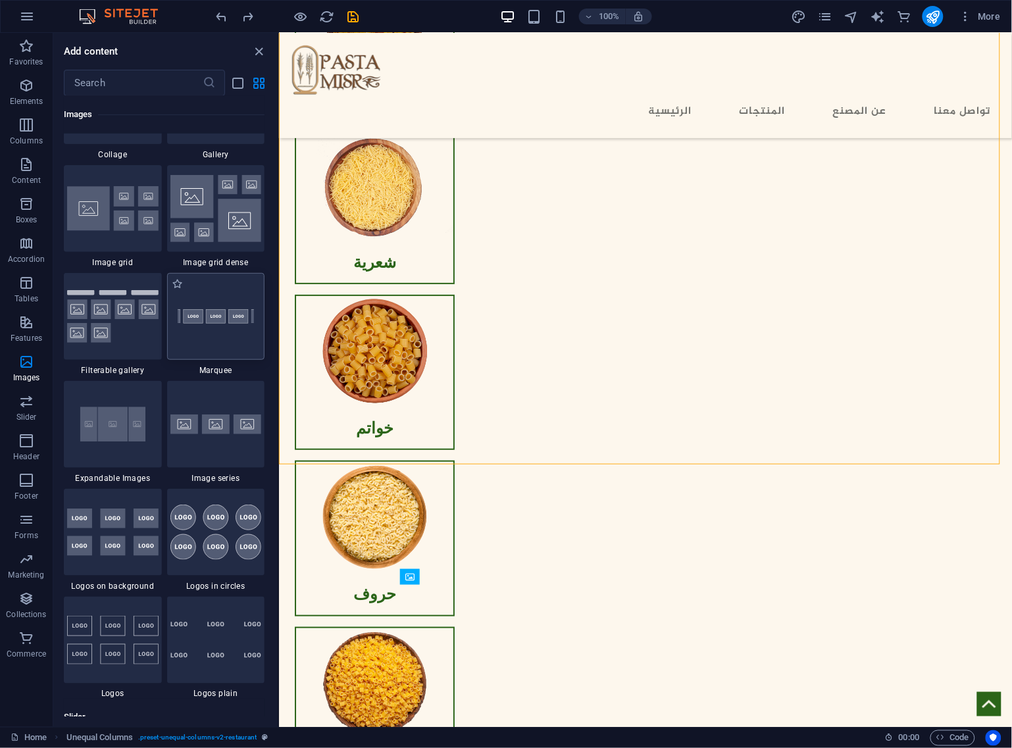
scroll to position [6834, 0]
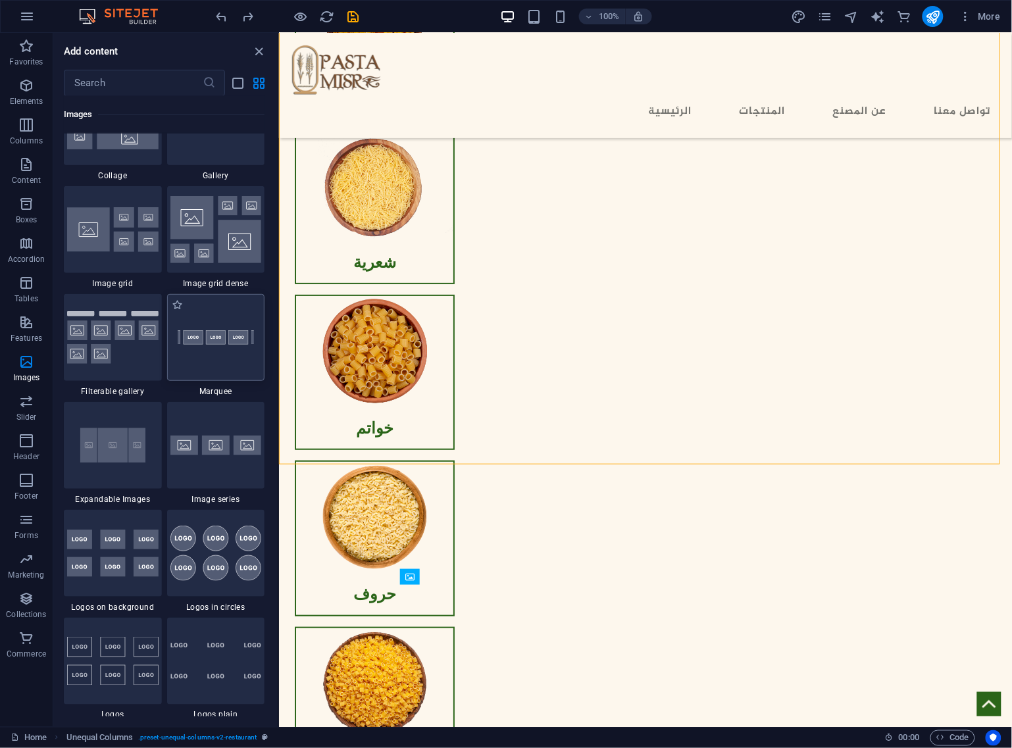
click at [216, 340] on img at bounding box center [215, 337] width 91 height 61
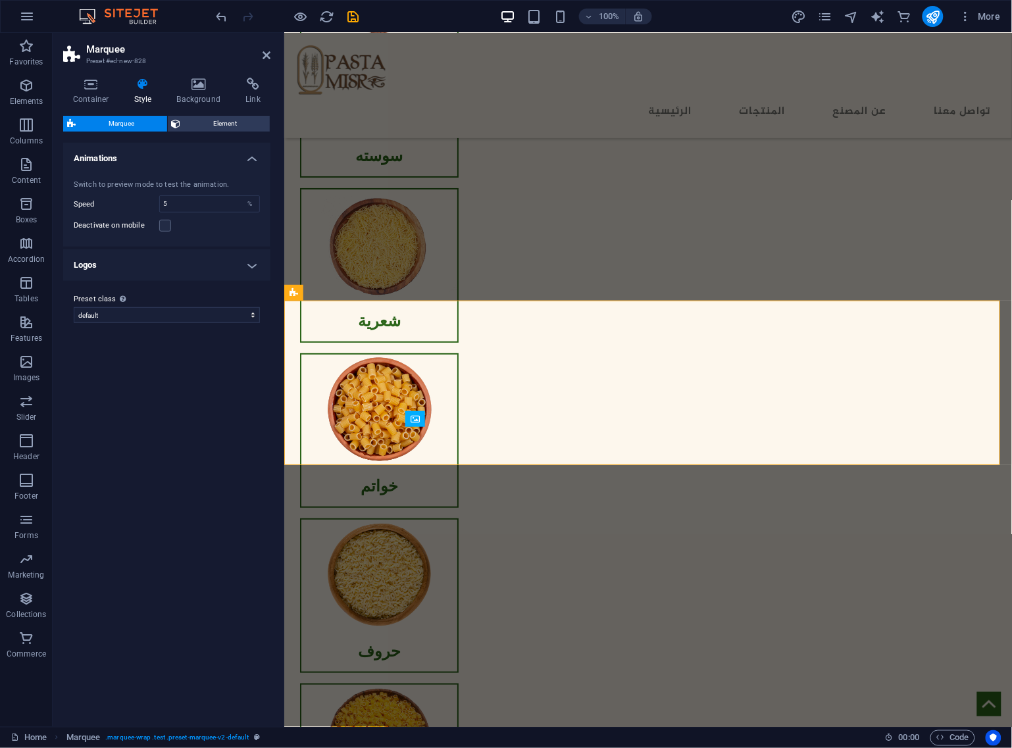
scroll to position [1418, 0]
